Goal: Find specific page/section: Find specific page/section

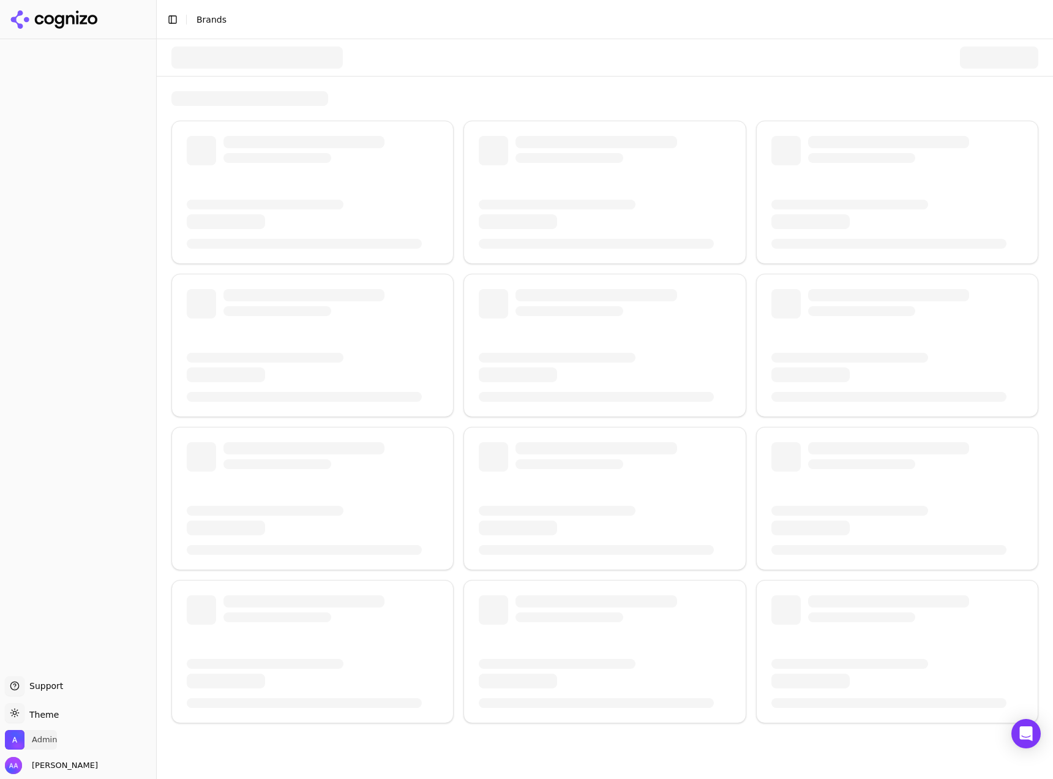
click at [43, 743] on span "Admin" at bounding box center [44, 739] width 25 height 11
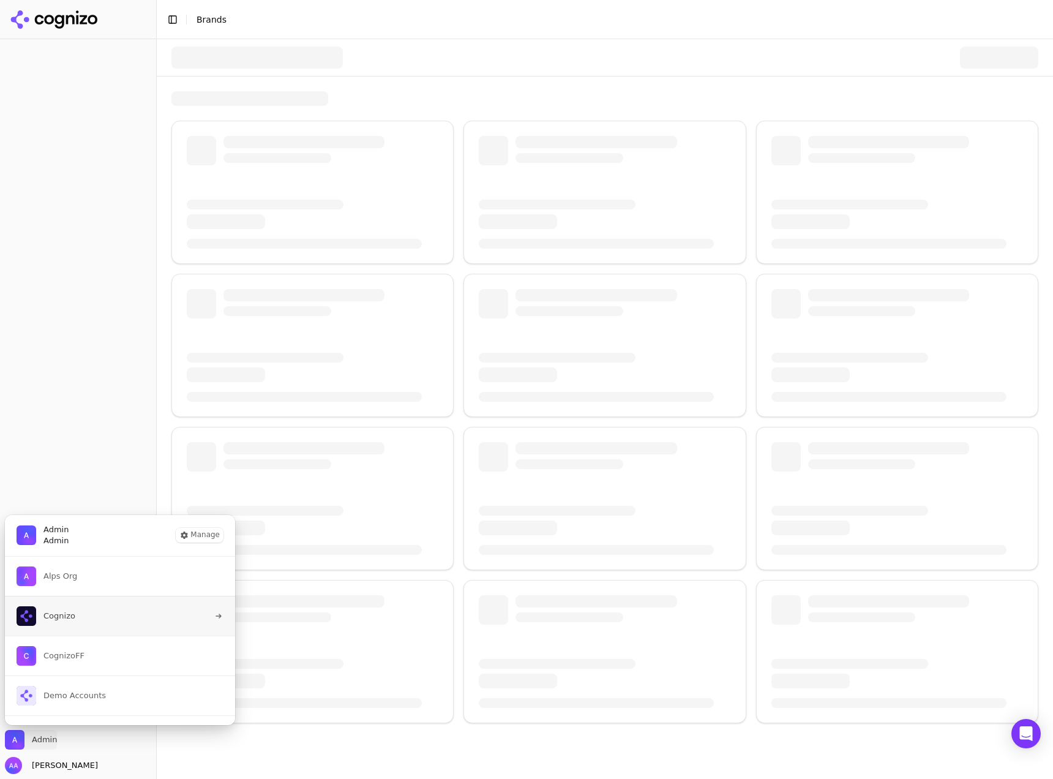
scroll to position [28, 0]
click at [53, 424] on div at bounding box center [78, 355] width 156 height 632
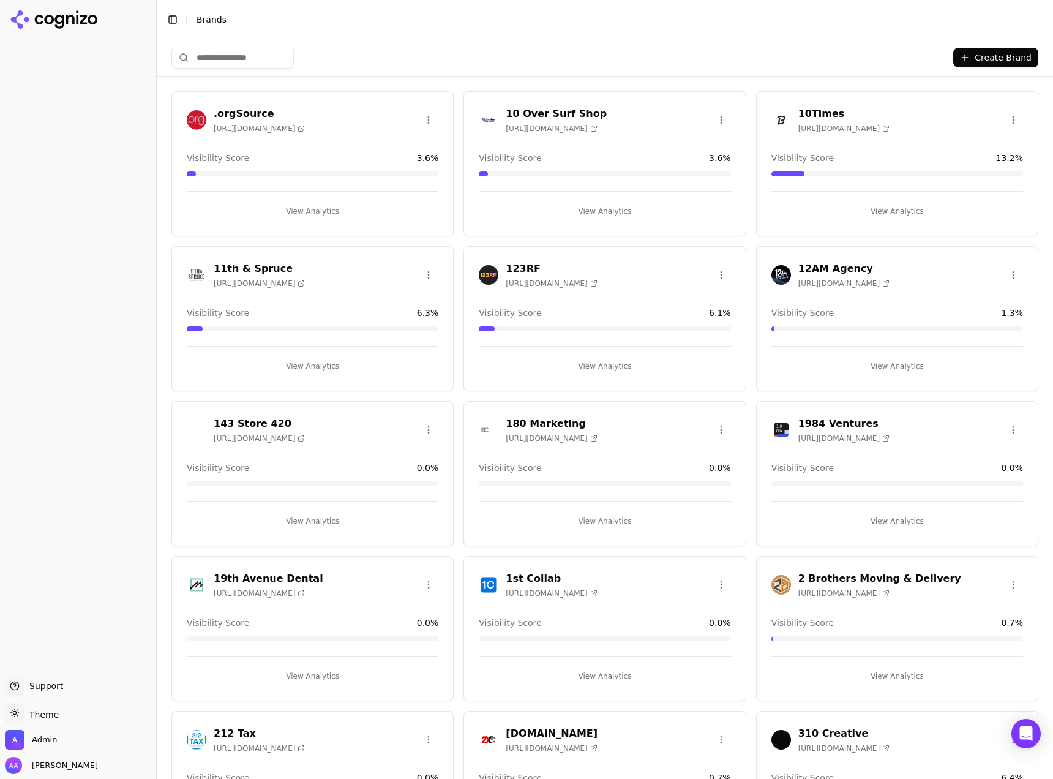
click at [217, 58] on input "search" at bounding box center [232, 58] width 122 height 22
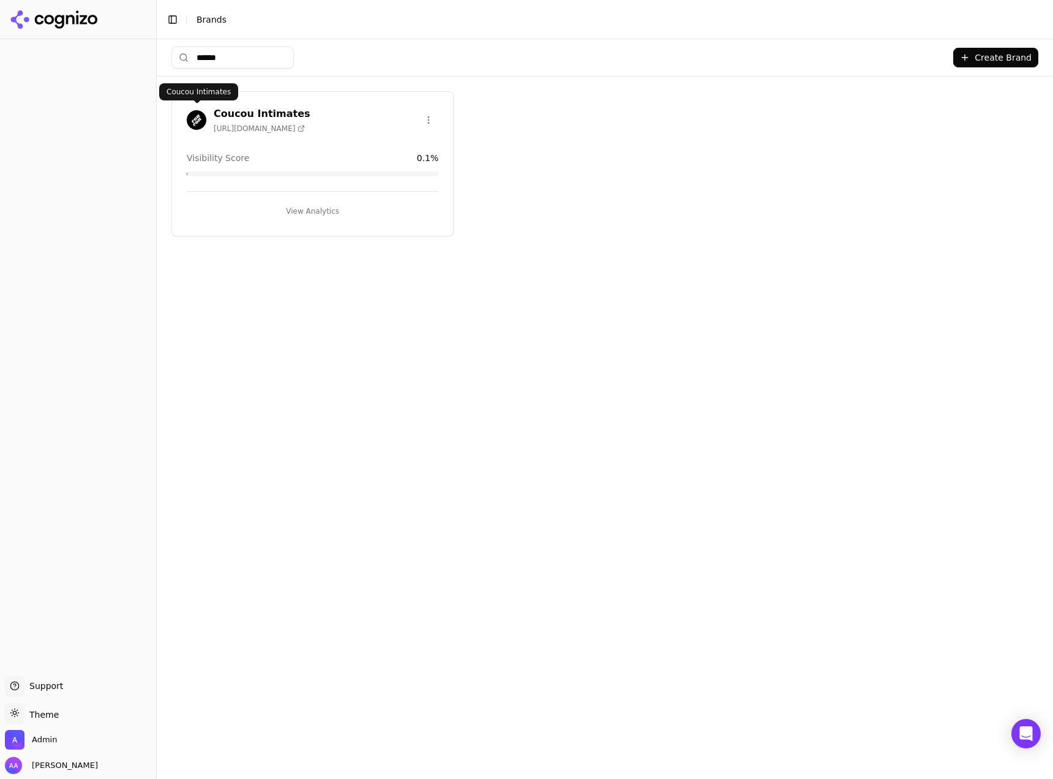
type input "******"
click at [198, 115] on img at bounding box center [197, 120] width 20 height 20
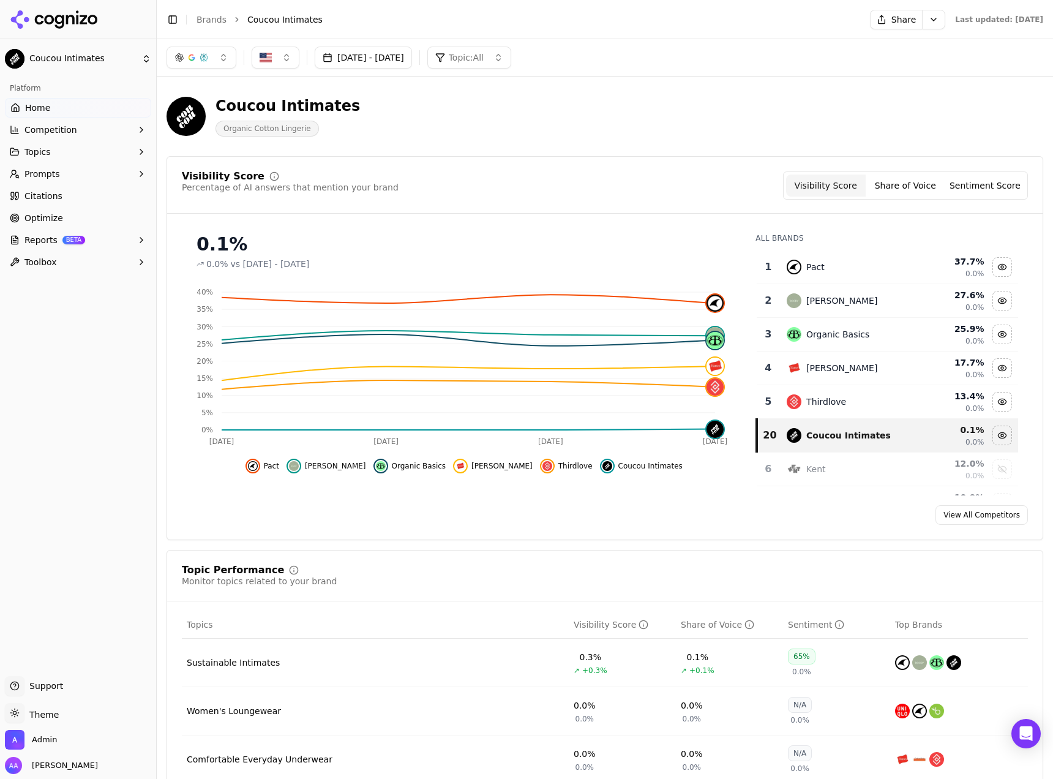
click at [891, 17] on html "Coucou Intimates Platform Home Competition Topics Prompts Citations Optimize Re…" at bounding box center [526, 389] width 1053 height 779
click at [868, 46] on div "Run Again" at bounding box center [860, 45] width 72 height 20
click at [244, 177] on div "Visibility Score" at bounding box center [223, 176] width 83 height 10
click at [244, 176] on div "Visibility Score" at bounding box center [223, 176] width 83 height 10
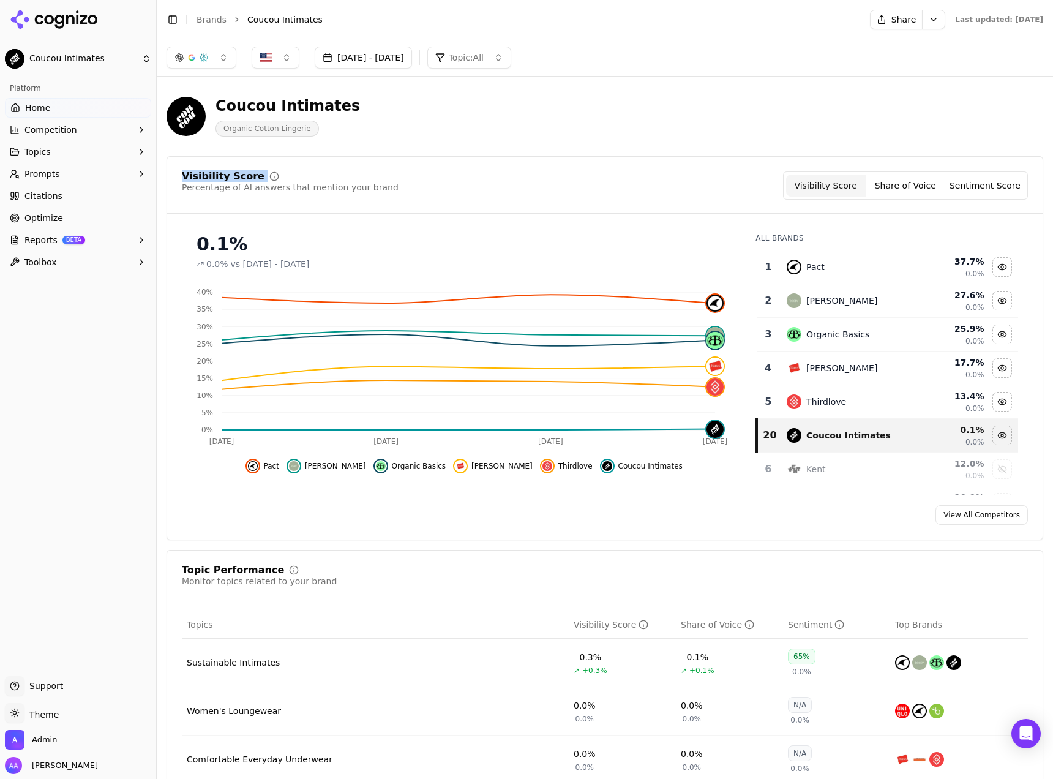
click at [228, 177] on div "Visibility Score" at bounding box center [223, 176] width 83 height 10
click at [228, 172] on div "Visibility Score" at bounding box center [223, 176] width 83 height 10
click at [230, 171] on div "Visibility Score" at bounding box center [223, 176] width 83 height 10
click at [188, 176] on div "Visibility Score" at bounding box center [223, 176] width 83 height 10
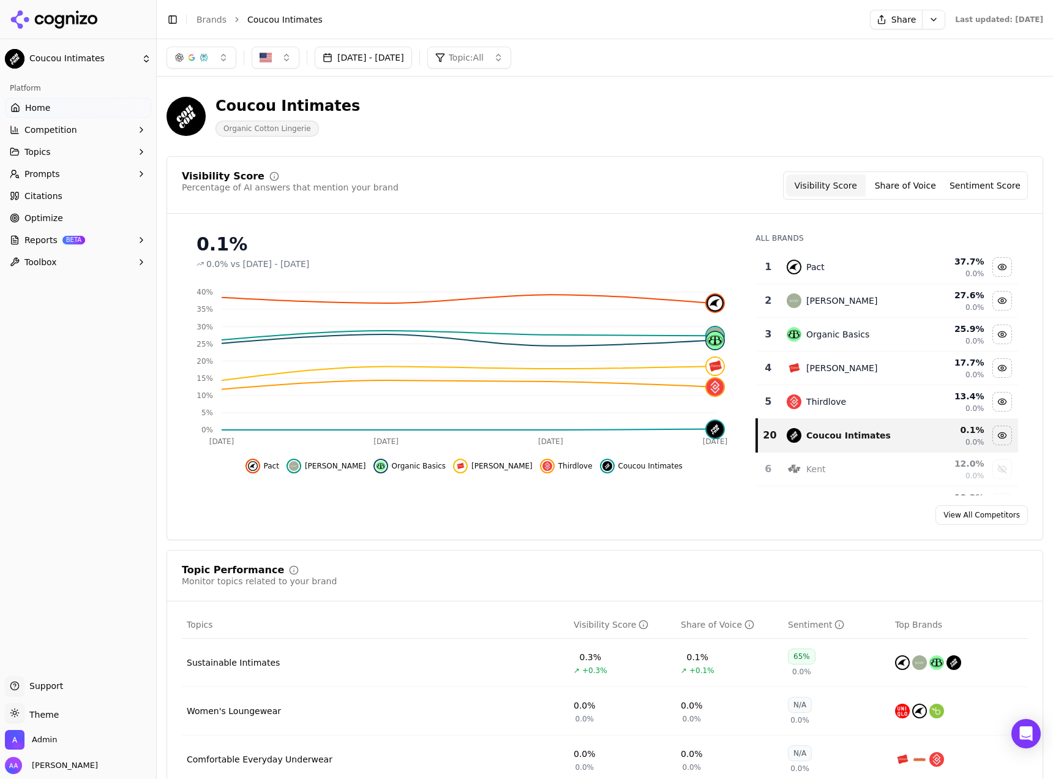
click at [188, 176] on div "Visibility Score" at bounding box center [223, 176] width 83 height 10
click at [236, 178] on div "Visibility Score" at bounding box center [223, 176] width 83 height 10
click at [192, 184] on div "Percentage of AI answers that mention your brand" at bounding box center [290, 187] width 217 height 12
click at [192, 183] on div "Percentage of AI answers that mention your brand" at bounding box center [290, 187] width 217 height 12
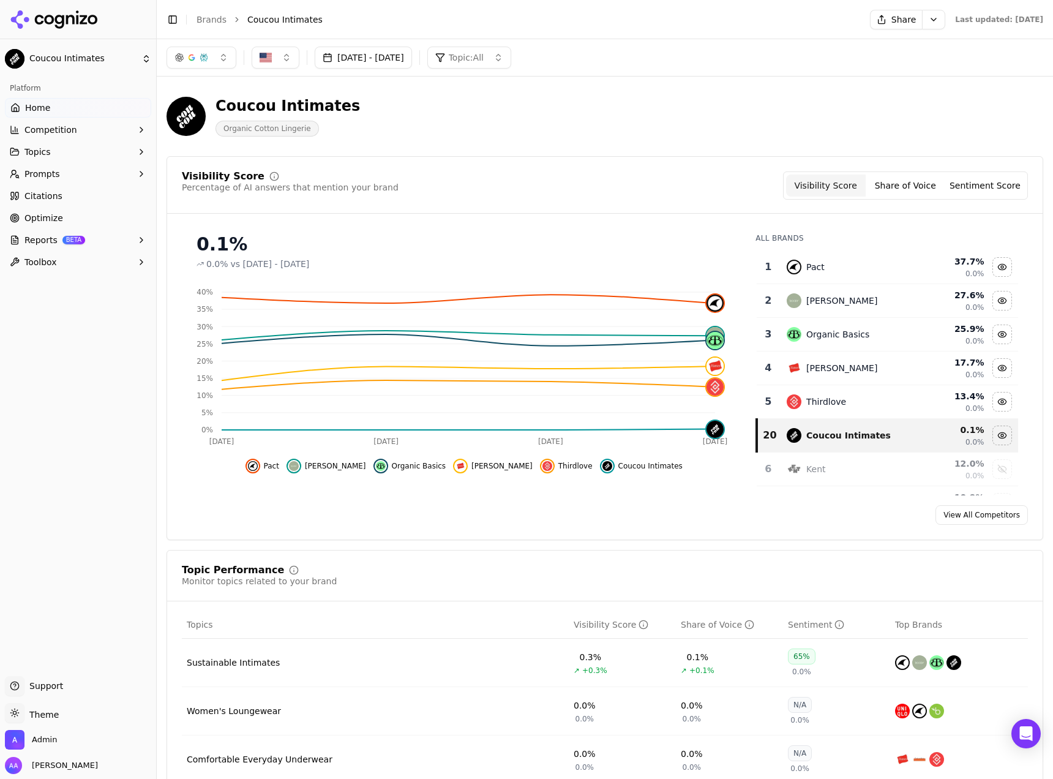
click at [197, 179] on div "Visibility Score" at bounding box center [223, 176] width 83 height 10
click at [210, 18] on link "Brands" at bounding box center [212, 20] width 30 height 10
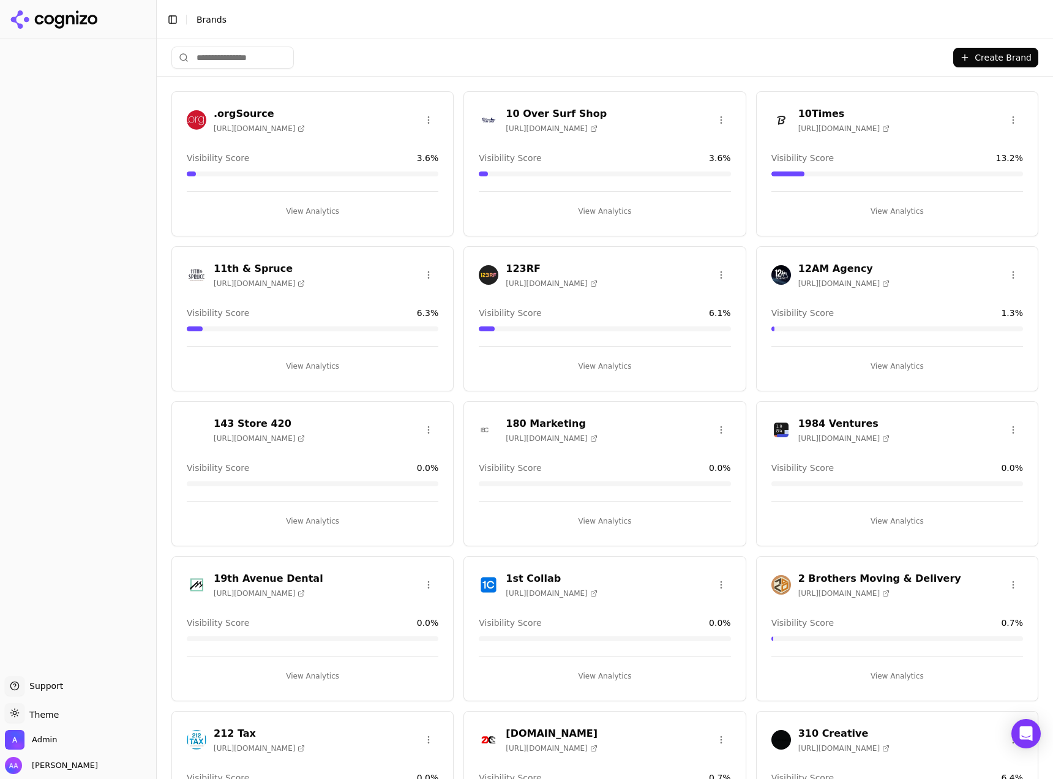
click at [161, 19] on div "Toggle Sidebar Brands" at bounding box center [593, 19] width 872 height 17
click at [165, 20] on button "Toggle Sidebar" at bounding box center [172, 19] width 17 height 17
click at [197, 20] on li "Brands" at bounding box center [608, 19] width 822 height 12
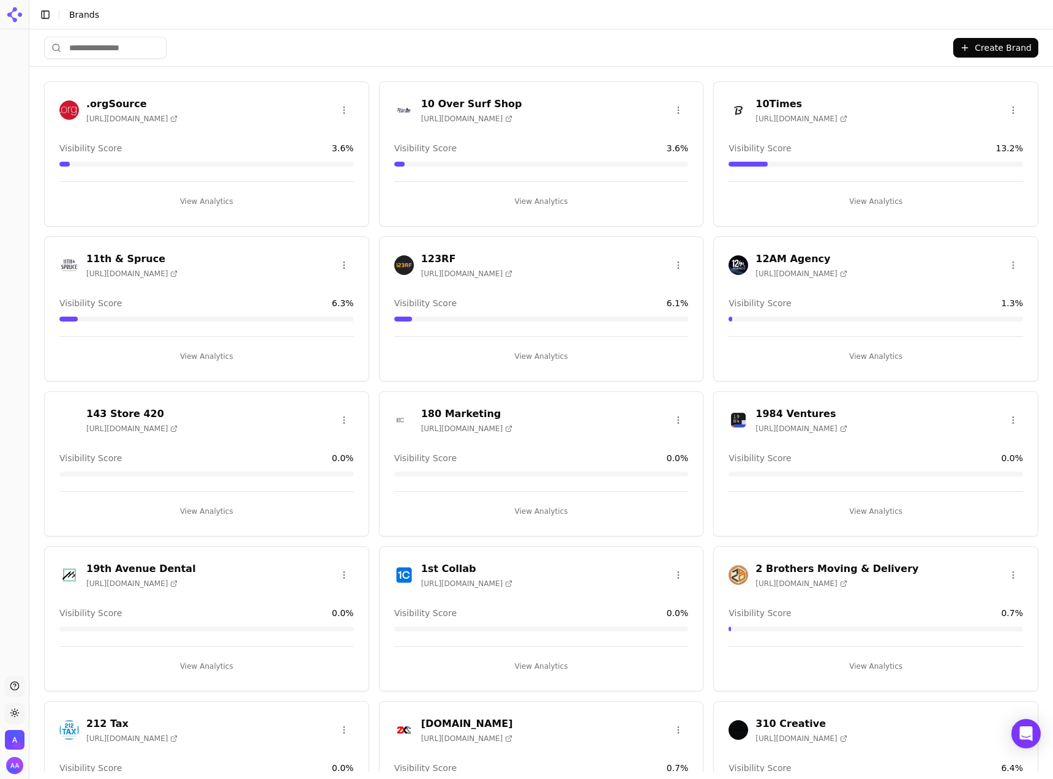
click at [37, 14] on button "Toggle Sidebar" at bounding box center [45, 14] width 17 height 17
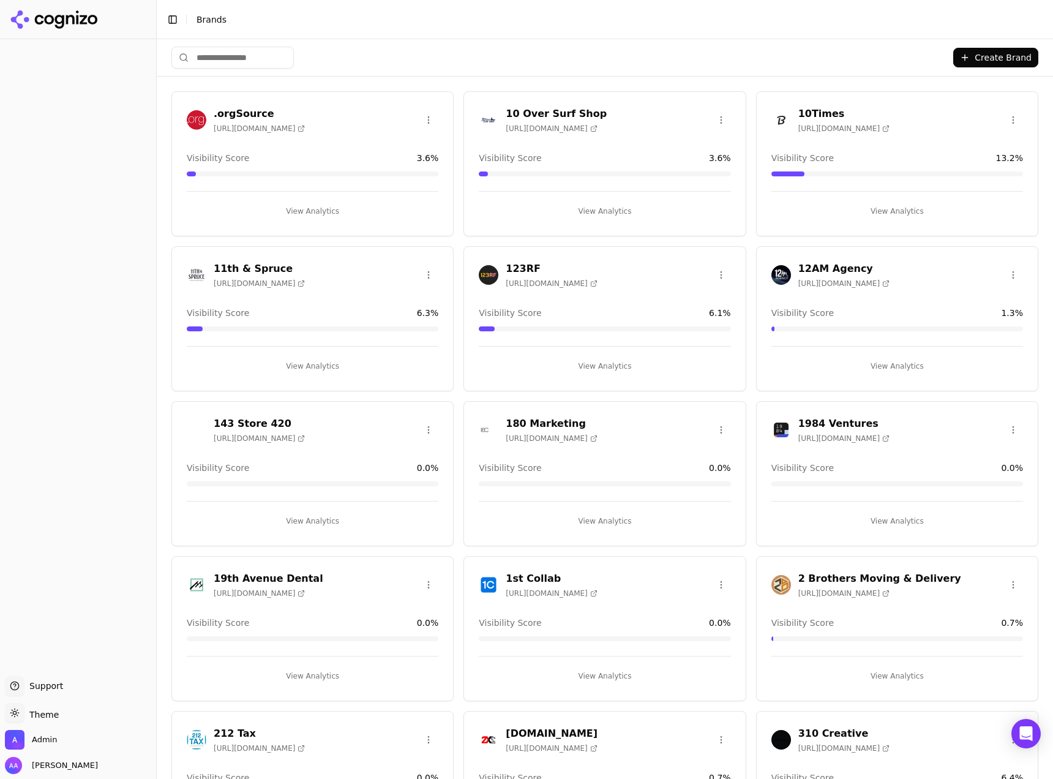
click at [178, 17] on button "Toggle Sidebar" at bounding box center [172, 19] width 17 height 17
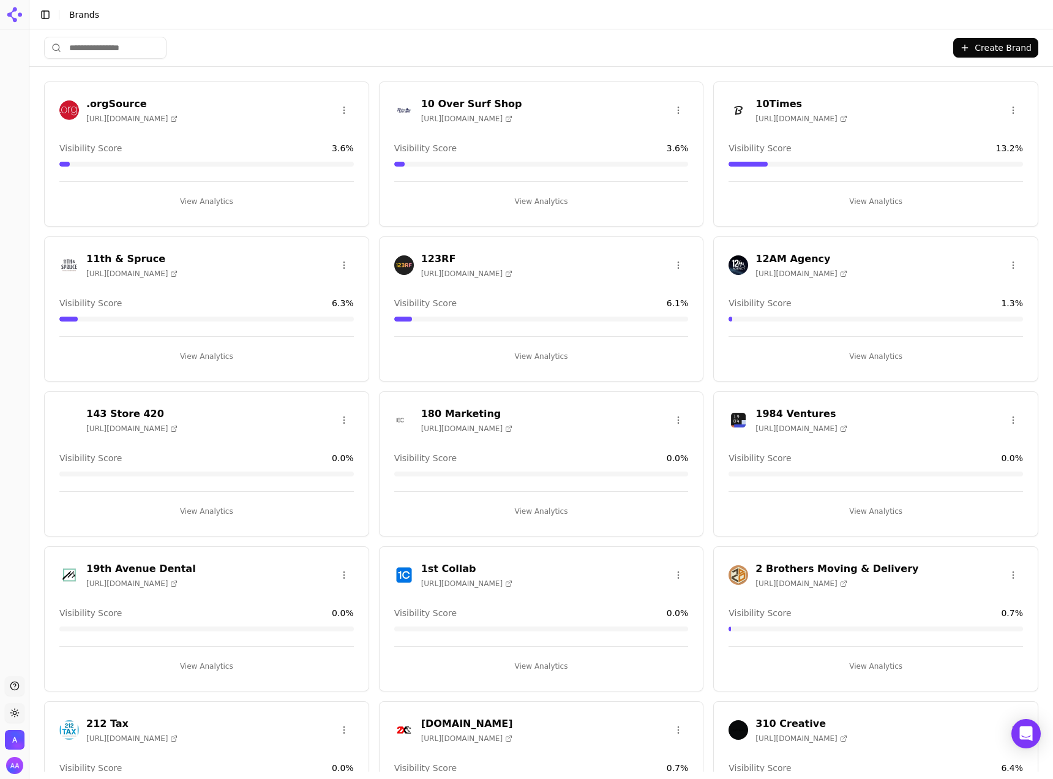
click at [201, 52] on div "Create Brand" at bounding box center [541, 47] width 994 height 37
drag, startPoint x: 113, startPoint y: 10, endPoint x: 179, endPoint y: 13, distance: 66.8
click at [179, 13] on li "Brands" at bounding box center [544, 15] width 950 height 12
click at [189, 20] on div "Toggle Sidebar Brands" at bounding box center [528, 14] width 999 height 17
click at [43, 20] on button "Toggle Sidebar" at bounding box center [45, 14] width 17 height 17
